Goal: Information Seeking & Learning: Learn about a topic

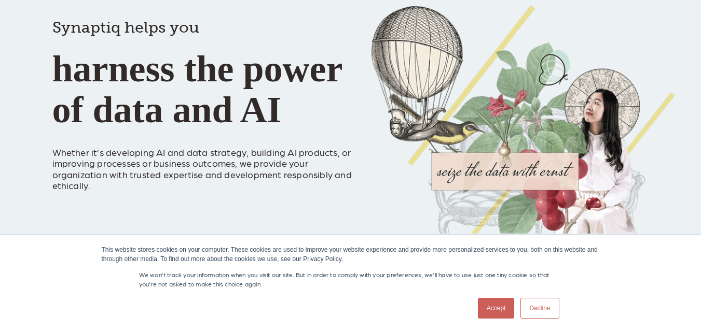
scroll to position [156, 0]
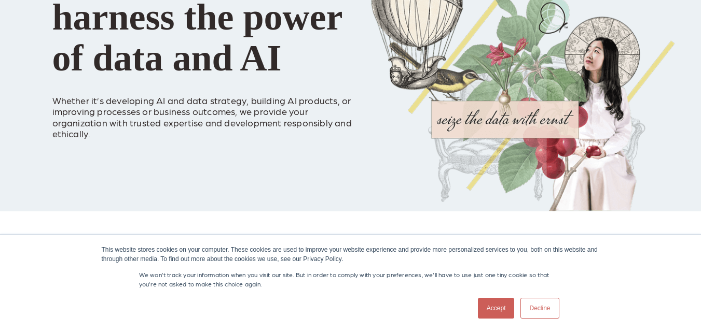
click at [499, 314] on link "Accept" at bounding box center [496, 308] width 37 height 21
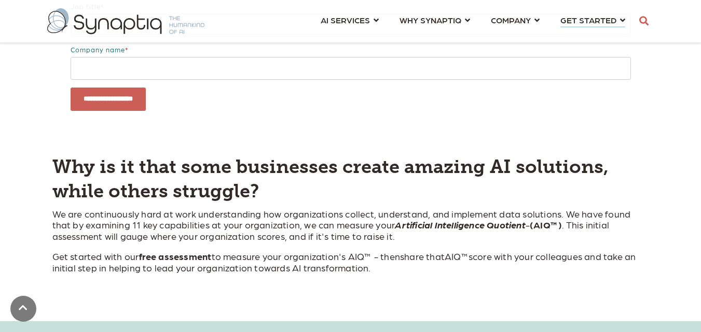
scroll to position [363, 0]
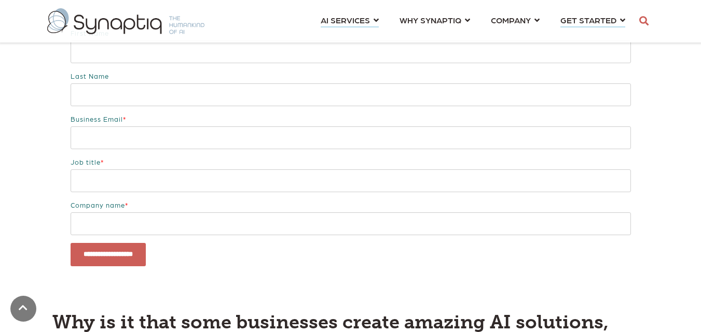
click at [375, 21] on link "AI SERVICES ⇲ By Industry Construction & Real Estate Healthcare Legal Governmen…" at bounding box center [349, 19] width 58 height 19
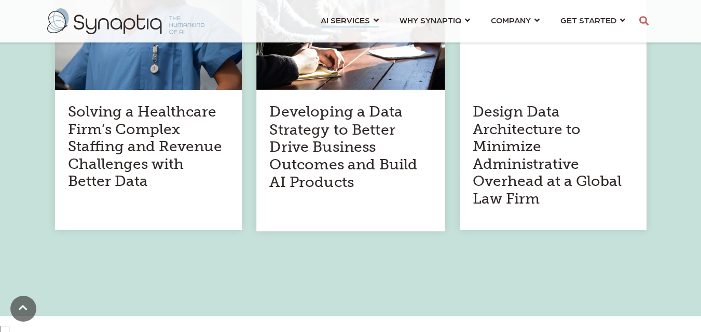
scroll to position [570, 0]
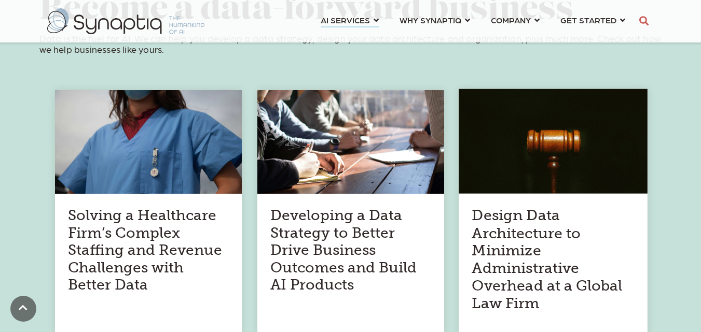
click at [494, 264] on h4 "Design Data Architecture to Minimize Administrative Overhead at a Global Law Fi…" at bounding box center [552, 260] width 162 height 106
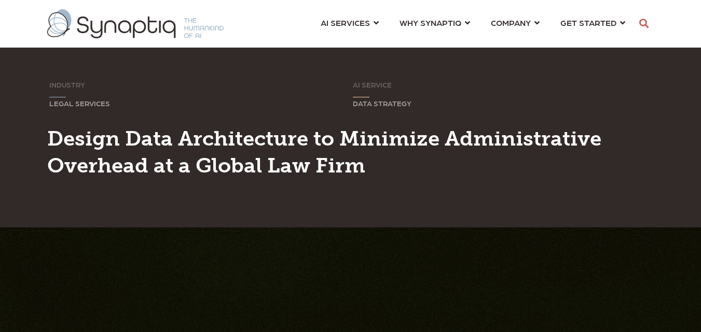
scroll to position [5996, 0]
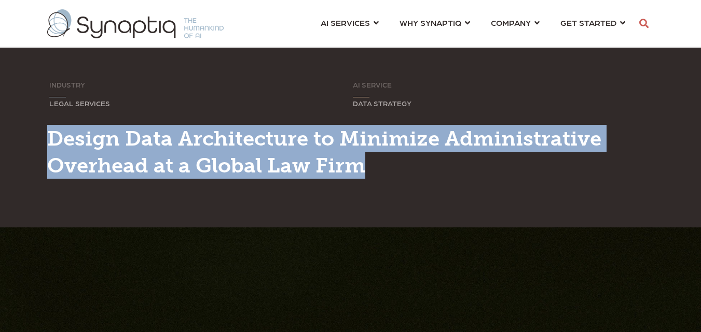
drag, startPoint x: 48, startPoint y: 138, endPoint x: 365, endPoint y: 175, distance: 318.4
type textarea "**********"
click at [365, 175] on span "Design Data Architecture to Minimize Administrative Overhead at a Global Law Fi…" at bounding box center [324, 152] width 554 height 52
copy span "Design Data Architecture to Minimize Administrative Overhead at a Global Law Fi…"
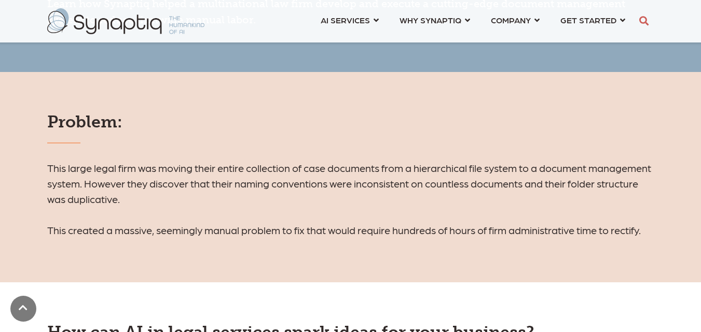
scroll to position [674, 0]
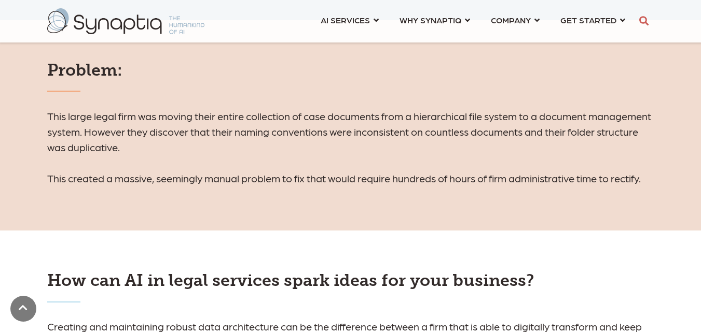
drag, startPoint x: 48, startPoint y: 116, endPoint x: 520, endPoint y: 231, distance: 485.1
click at [637, 200] on div "Problem: This large legal firm was moving their entire collection of case docum…" at bounding box center [350, 125] width 701 height 211
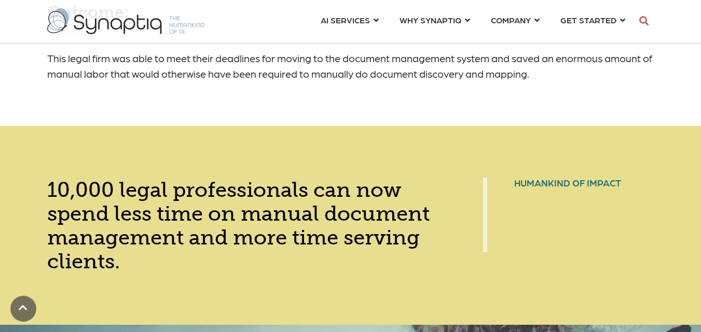
scroll to position [1296, 0]
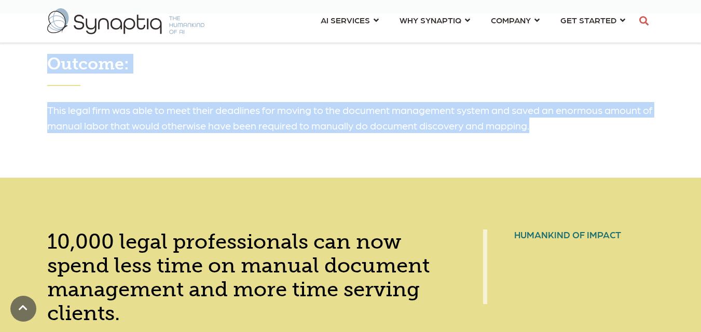
click at [537, 131] on h6 "This legal firm was able to meet their deadlines for moving to the document man…" at bounding box center [350, 117] width 607 height 31
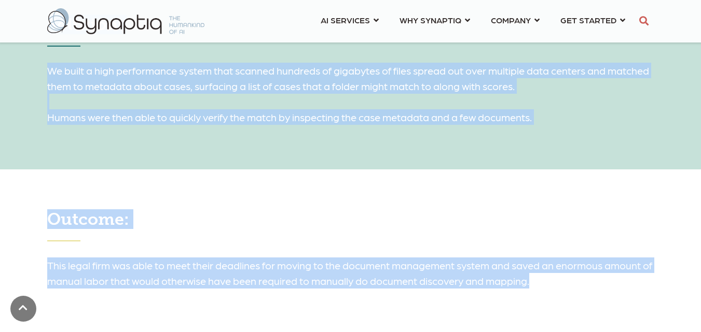
scroll to position [985, 0]
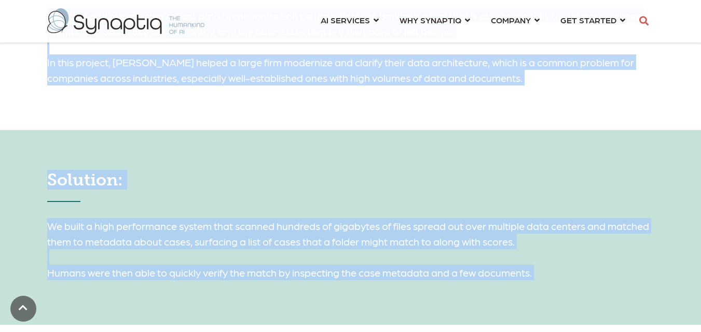
copy div "Lore ipsum dolor sita con adipis elits doeius temporinci ut labo etdolorem aliq…"
